Goal: Task Accomplishment & Management: Use online tool/utility

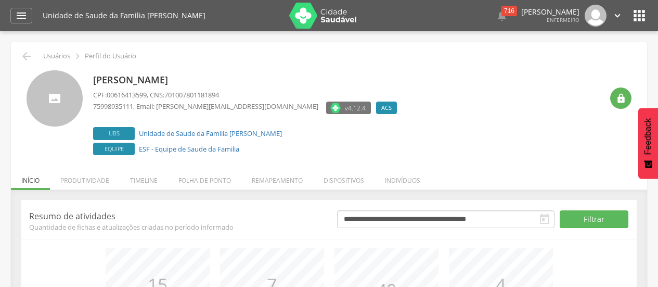
click at [547, 220] on icon "" at bounding box center [545, 219] width 12 height 12
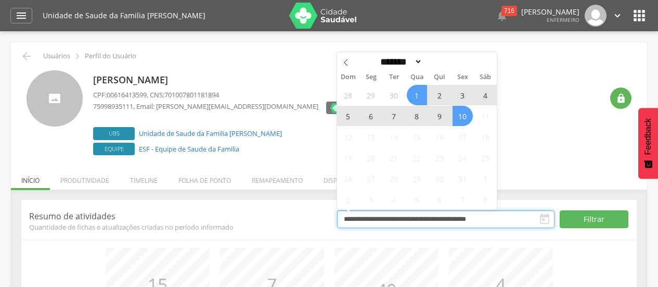
click at [498, 219] on input "**********" at bounding box center [446, 219] width 218 height 18
click at [339, 60] on span at bounding box center [346, 61] width 18 height 18
select select "*"
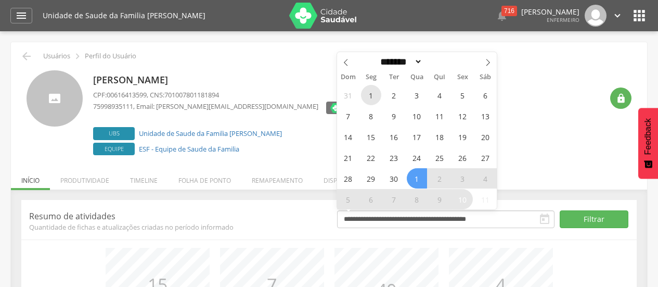
click at [369, 95] on span "1" at bounding box center [371, 95] width 20 height 20
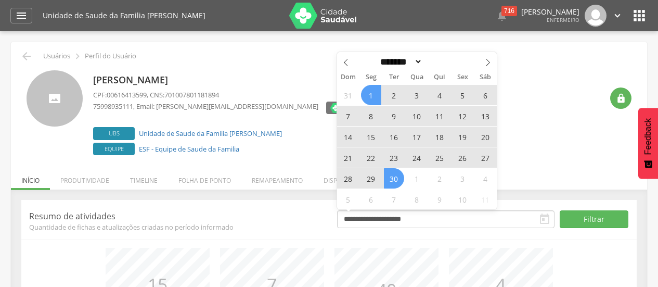
click at [396, 179] on span "30" at bounding box center [394, 178] width 20 height 20
type input "**********"
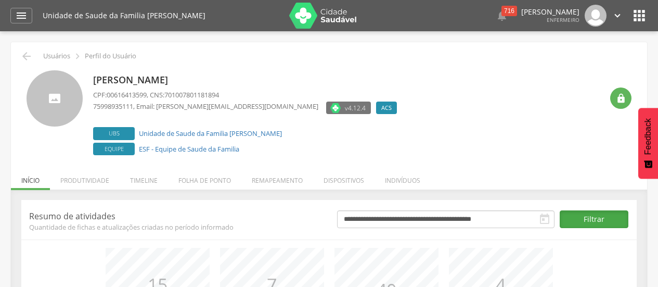
click at [585, 217] on button "Filtrar" at bounding box center [594, 219] width 69 height 18
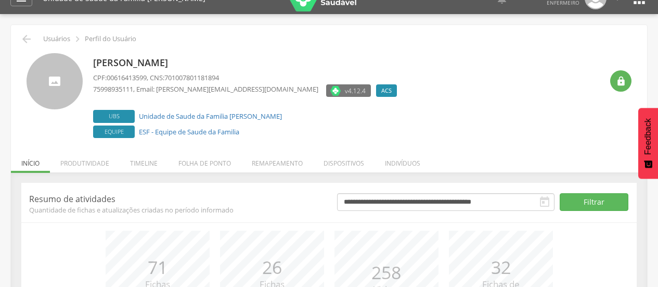
scroll to position [19, 0]
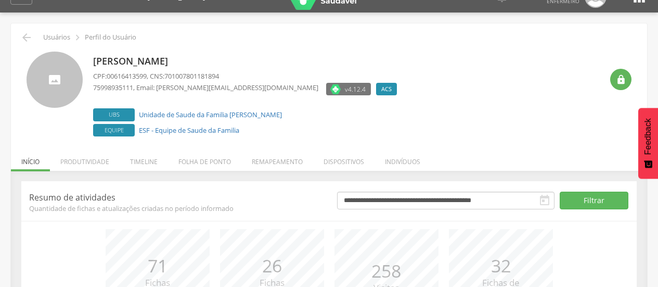
click at [394, 85] on div "Maria Nilza Reis da Silva CPF: 00616413599 , CNS: 701007801181894 75998935111 ,…" at bounding box center [348, 95] width 510 height 87
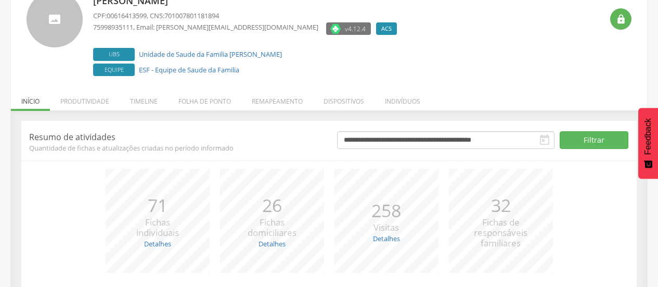
scroll to position [157, 0]
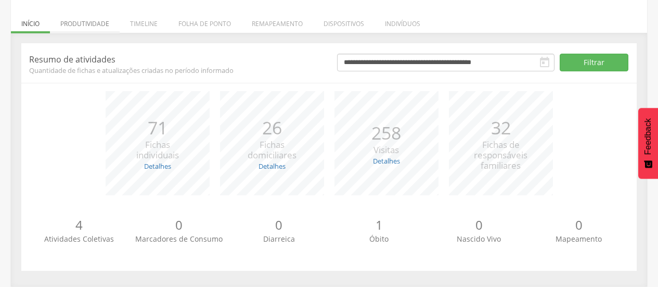
click at [91, 26] on li "Produtividade" at bounding box center [85, 21] width 70 height 24
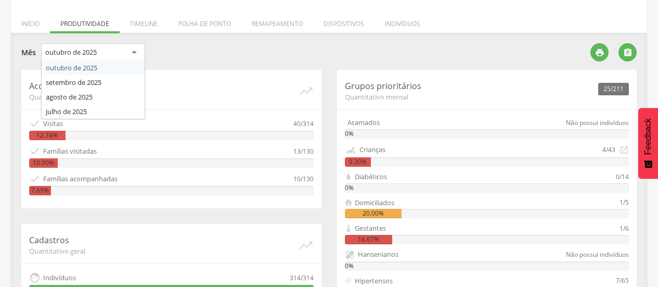
click at [128, 53] on div "outubro de 2025" at bounding box center [93, 52] width 104 height 19
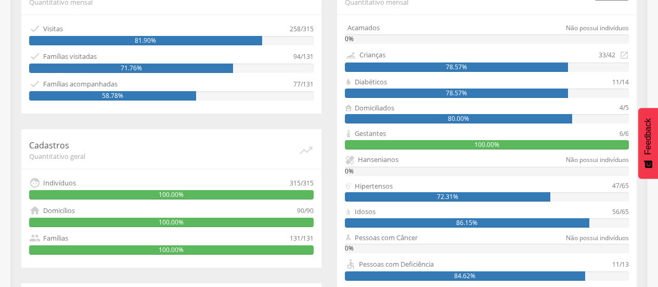
scroll to position [256, 0]
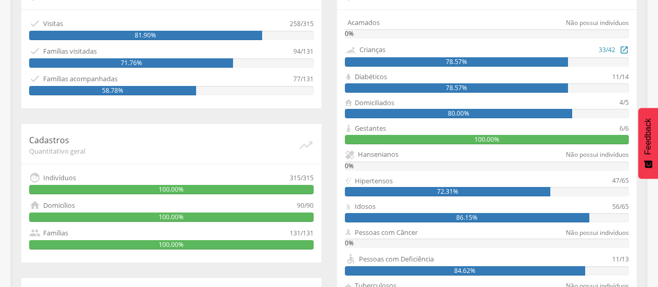
click at [583, 61] on div "78.57%" at bounding box center [487, 61] width 285 height 9
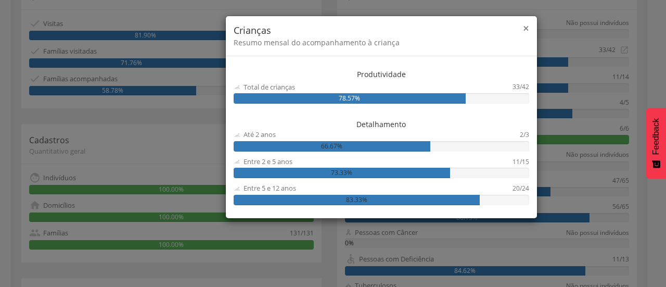
click at [527, 30] on span "×" at bounding box center [526, 28] width 6 height 15
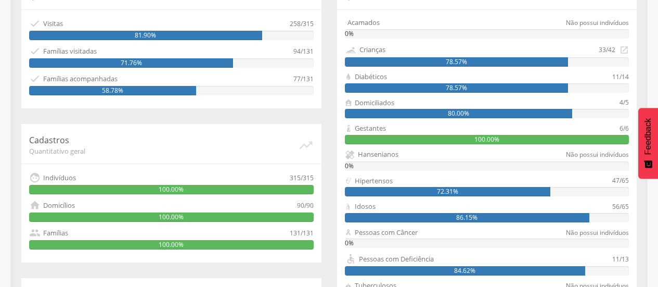
click at [621, 133] on div "6/6" at bounding box center [624, 128] width 9 height 10
click at [624, 131] on div "6/6" at bounding box center [624, 128] width 9 height 10
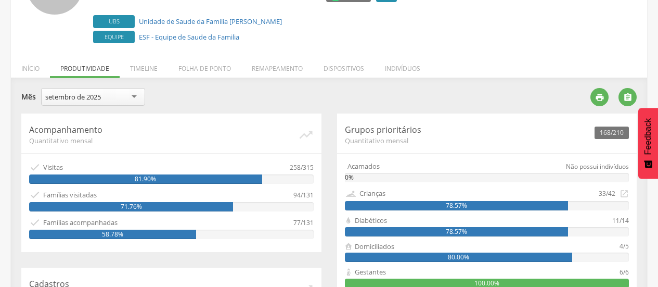
scroll to position [99, 0]
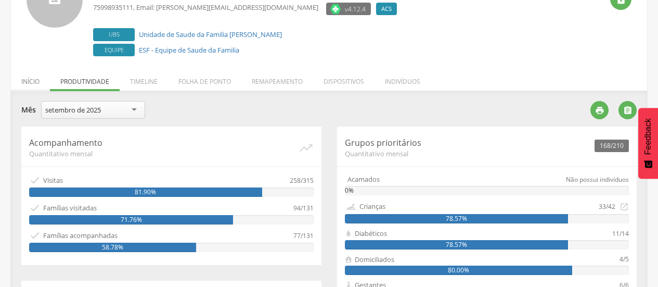
click at [32, 79] on li "Início" at bounding box center [30, 79] width 39 height 24
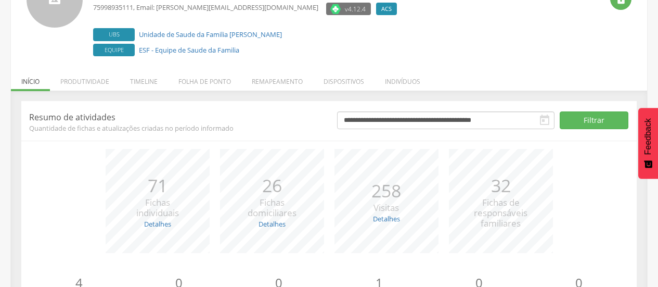
scroll to position [157, 0]
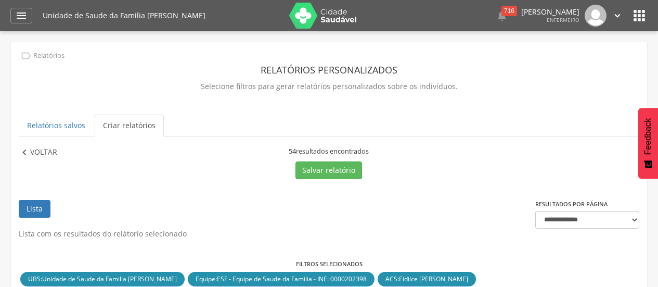
click at [43, 155] on p "Voltar" at bounding box center [43, 152] width 27 height 11
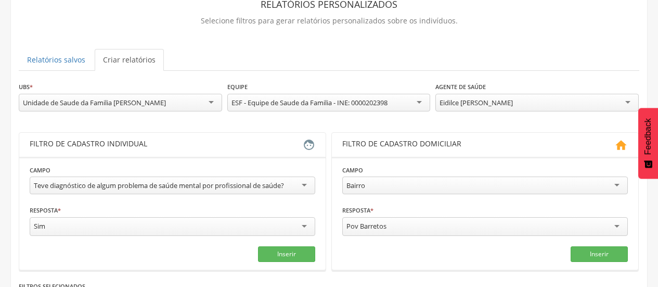
scroll to position [71, 0]
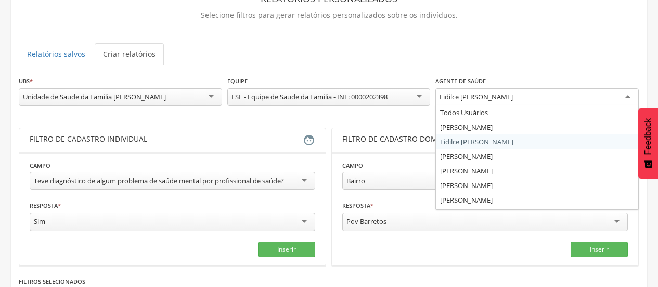
click at [548, 98] on div "Eidilce [PERSON_NAME]" at bounding box center [538, 97] width 204 height 19
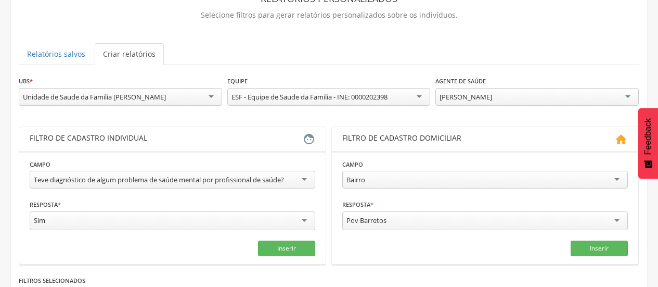
click at [244, 187] on div "Teve diagnóstico de algum problema de saúde mental por profissional de saúde?" at bounding box center [173, 180] width 286 height 18
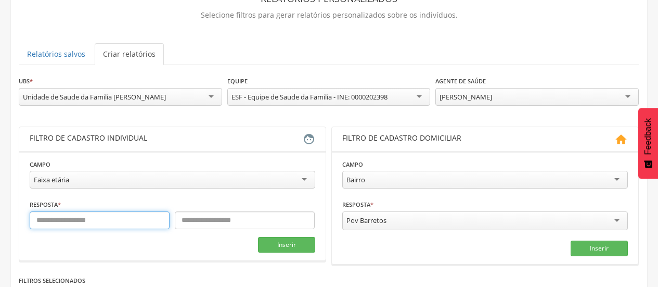
click at [91, 222] on input "text" at bounding box center [100, 220] width 140 height 18
type input "**"
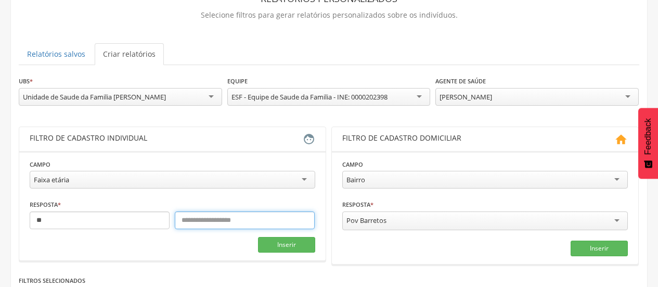
click at [181, 215] on input "text" at bounding box center [245, 220] width 140 height 18
type input "**"
click at [277, 254] on section "**********" at bounding box center [172, 205] width 307 height 109
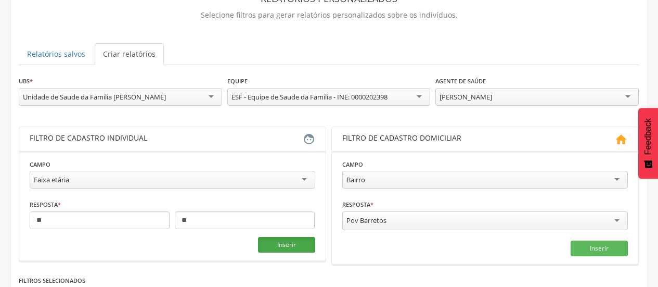
click at [281, 238] on button "Inserir" at bounding box center [286, 245] width 57 height 16
click at [300, 241] on button "Inserir" at bounding box center [286, 245] width 57 height 16
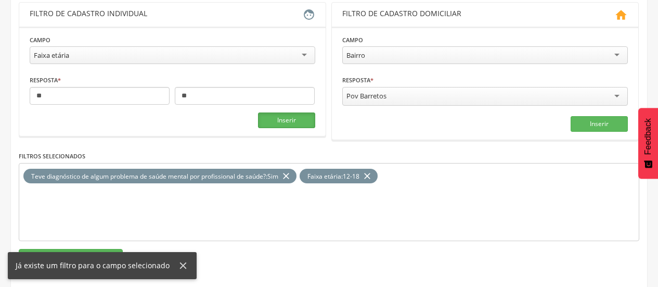
scroll to position [204, 0]
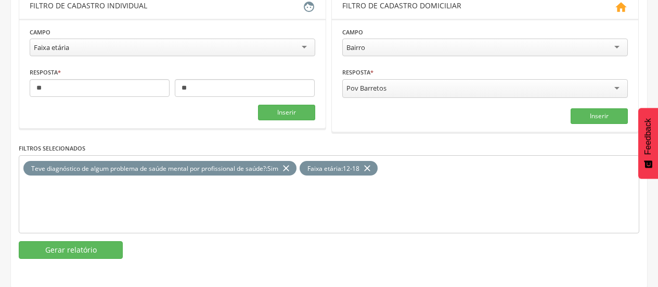
click at [291, 171] on icon "close" at bounding box center [286, 168] width 10 height 15
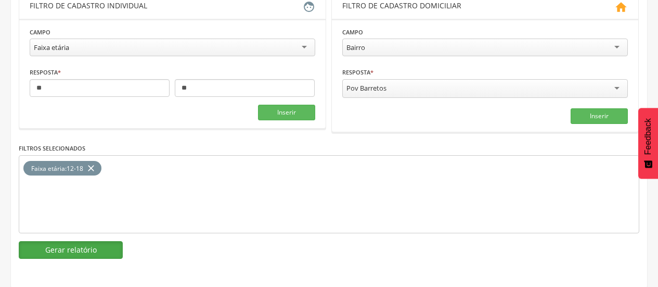
click at [93, 252] on button "Gerar relatório" at bounding box center [71, 250] width 104 height 18
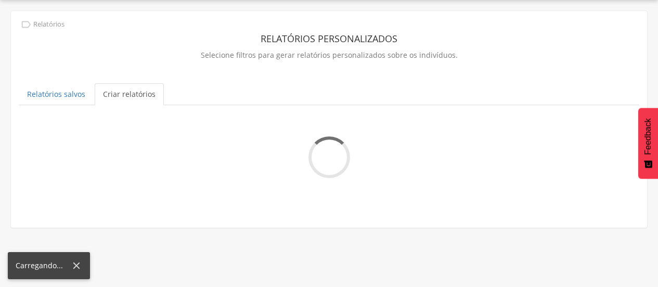
click at [0, 112] on div " Supervisão  Distritos  Ubs Coordenador: - Mairi / BA Intervalo de Tempo  S…" at bounding box center [329, 143] width 658 height 287
